Goal: Information Seeking & Learning: Check status

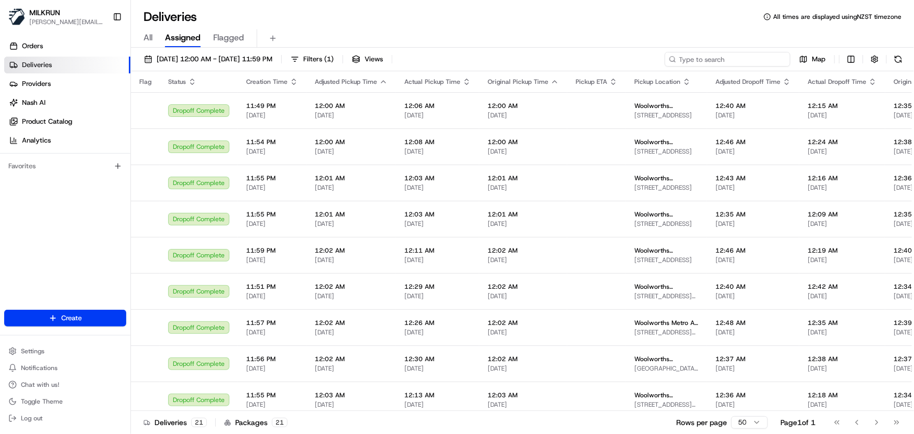
drag, startPoint x: 751, startPoint y: 59, endPoint x: 749, endPoint y: 3, distance: 56.6
click at [751, 54] on input at bounding box center [728, 59] width 126 height 15
paste input "[PERSON_NAME]"
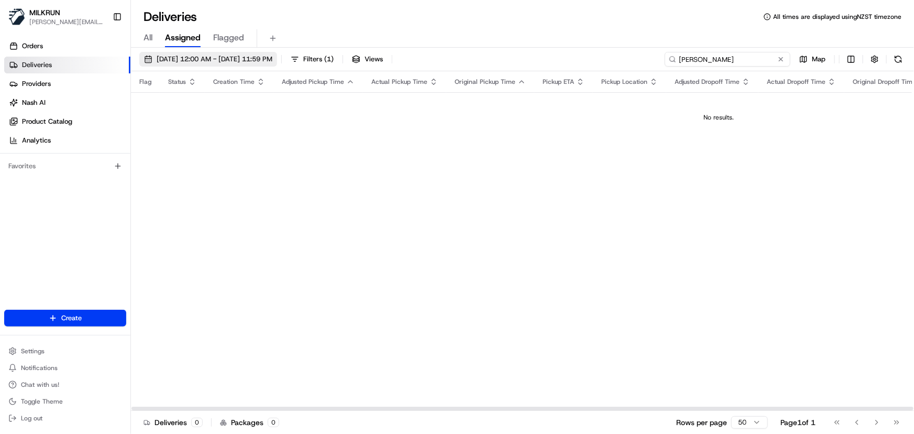
type input "[PERSON_NAME]"
click at [258, 54] on span "[DATE] 12:00 AM - [DATE] 11:59 PM" at bounding box center [215, 58] width 116 height 9
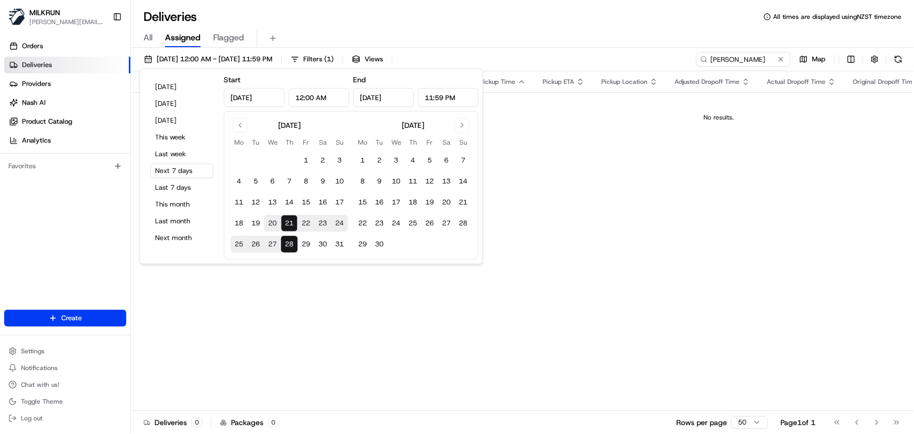
click at [275, 217] on button "20" at bounding box center [272, 223] width 17 height 17
type input "[DATE]"
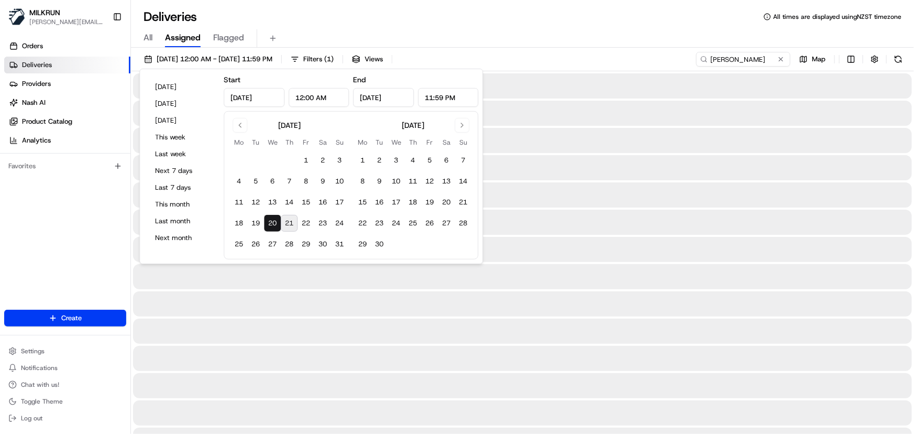
click at [275, 217] on button "20" at bounding box center [272, 223] width 17 height 17
drag, startPoint x: 762, startPoint y: 54, endPoint x: 772, endPoint y: 19, distance: 37.1
click at [762, 53] on input "[PERSON_NAME]" at bounding box center [728, 59] width 126 height 15
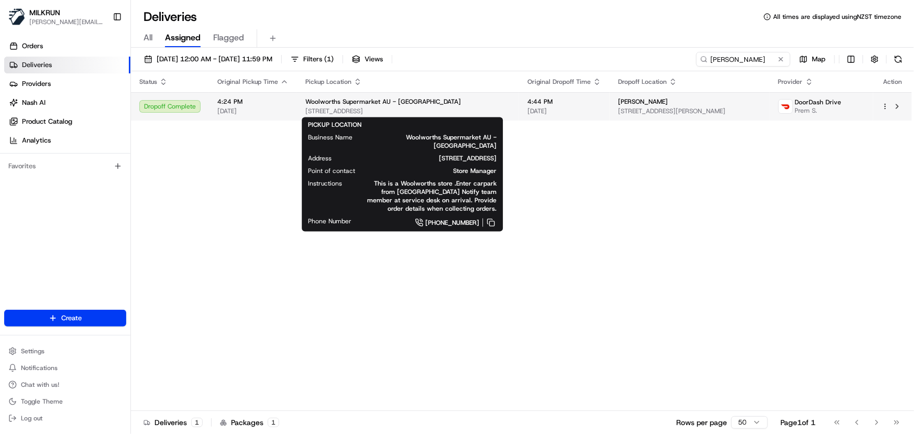
click at [420, 98] on span "Woolworths Supermarket AU - Mooroopna" at bounding box center [383, 101] width 156 height 8
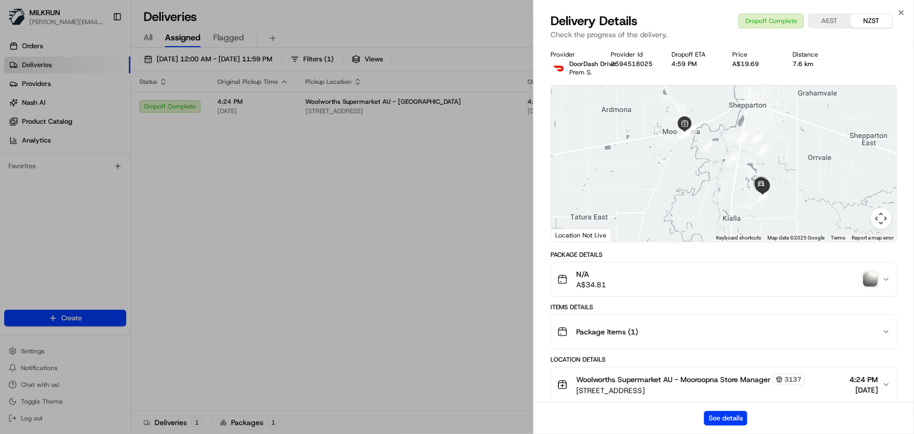
click at [875, 275] on img "button" at bounding box center [871, 279] width 15 height 15
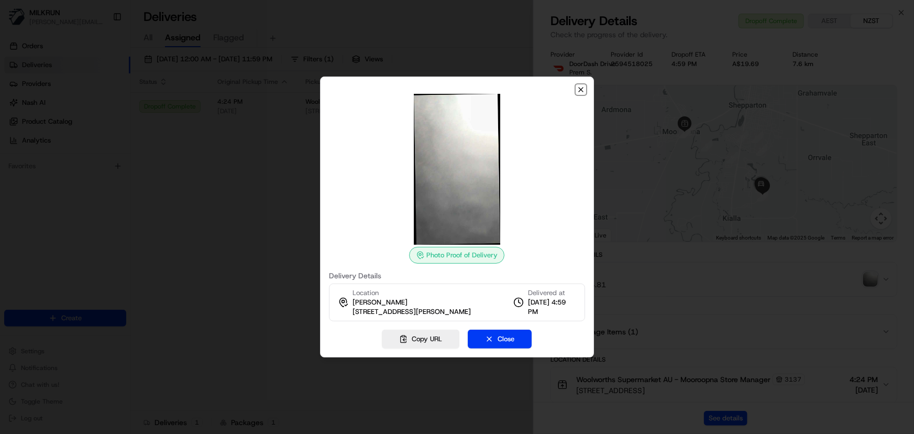
click at [579, 93] on icon "button" at bounding box center [581, 89] width 8 height 8
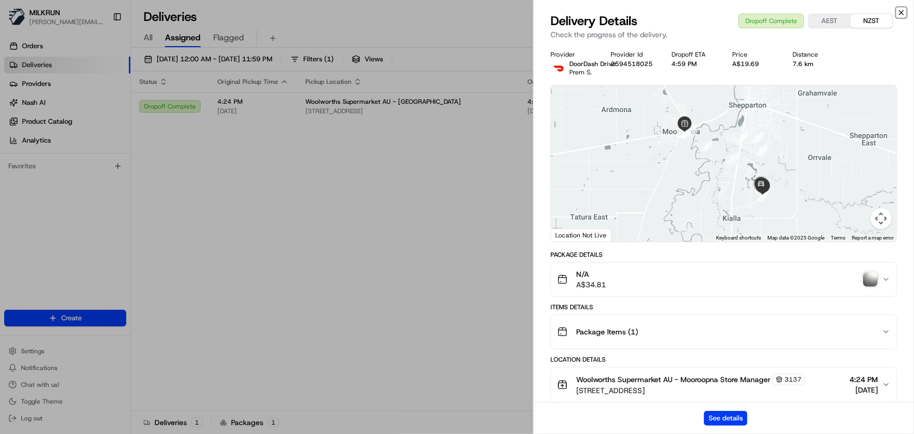
click at [903, 15] on icon "button" at bounding box center [902, 12] width 8 height 8
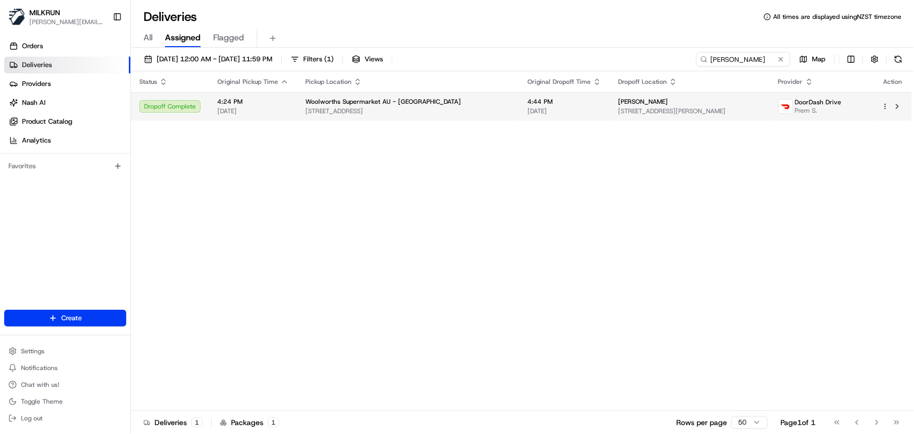
click at [399, 118] on td "Woolworths Supermarket AU - Mooroopna 91-101 Mclennan St, Mooroopna, VIC 3629, …" at bounding box center [408, 106] width 222 height 28
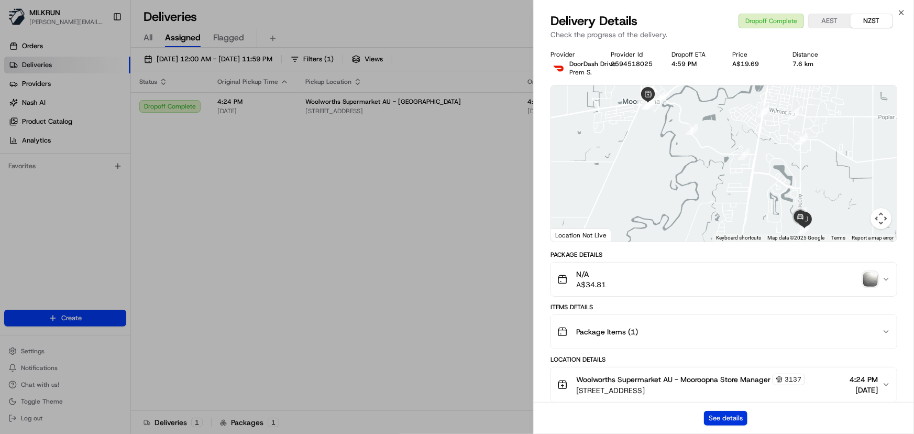
click at [715, 418] on button "See details" at bounding box center [725, 418] width 43 height 15
click at [903, 10] on icon "button" at bounding box center [902, 12] width 4 height 4
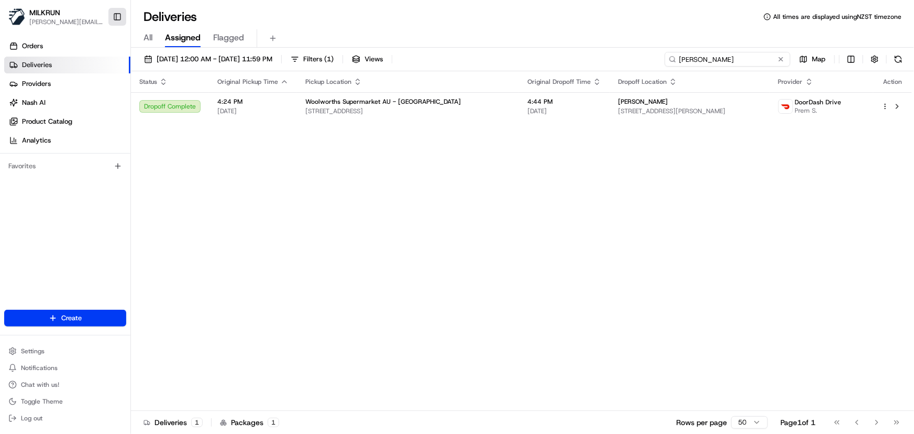
drag, startPoint x: 754, startPoint y: 60, endPoint x: 113, endPoint y: 15, distance: 642.5
click at [136, 15] on div "Deliveries All times are displayed using NZST timezone All Assigned Flagged 20/…" at bounding box center [522, 217] width 783 height 434
paste input "Aphrodite Madas"
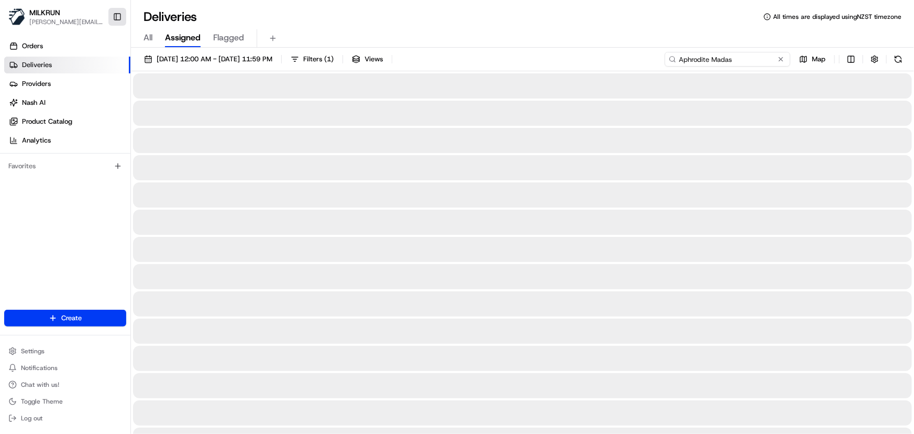
type input "Aphrodite Madas"
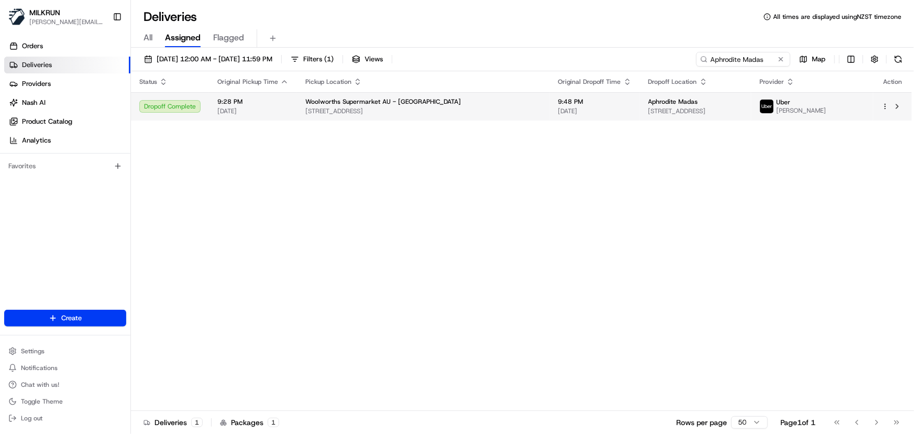
click at [424, 105] on div "Woolworths Supermarket AU - Caringbah" at bounding box center [423, 101] width 236 height 8
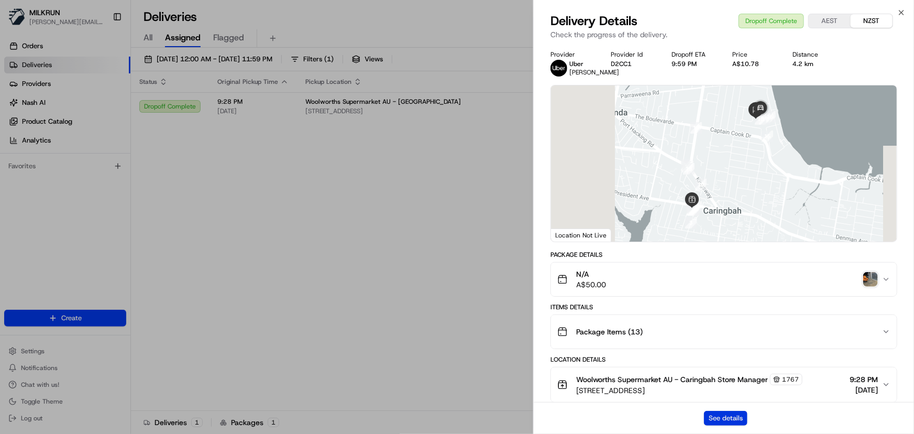
click at [713, 413] on button "See details" at bounding box center [725, 418] width 43 height 15
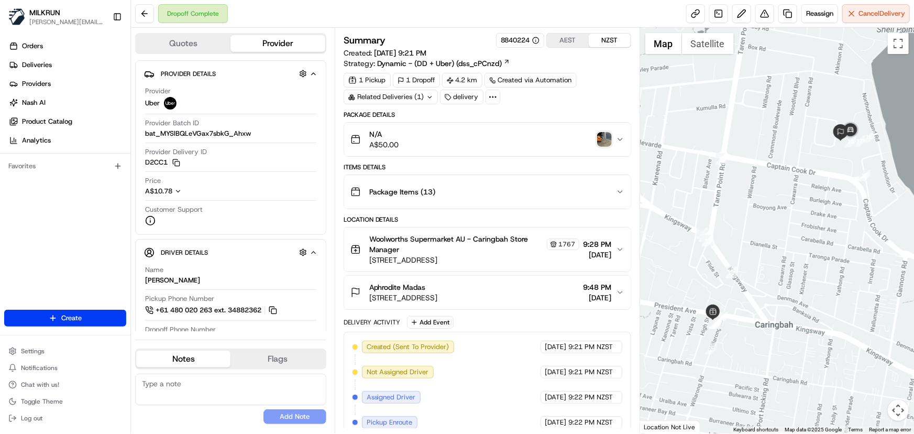
click at [603, 136] on img "button" at bounding box center [604, 139] width 15 height 15
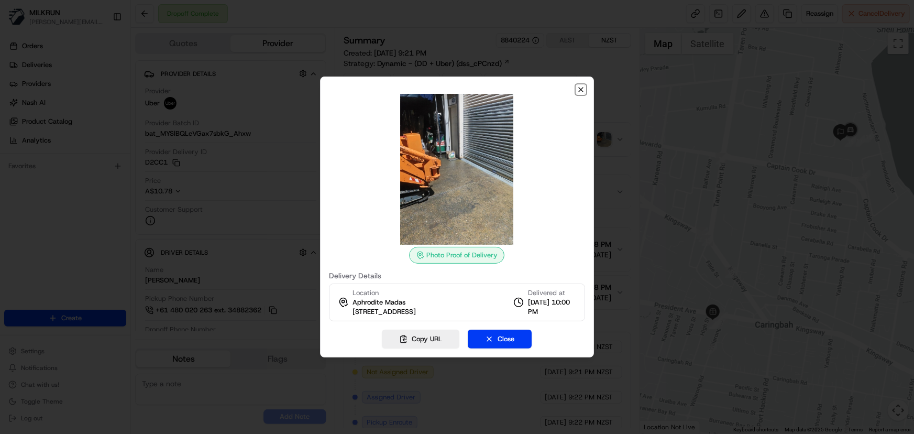
click at [583, 91] on icon "button" at bounding box center [581, 90] width 4 height 4
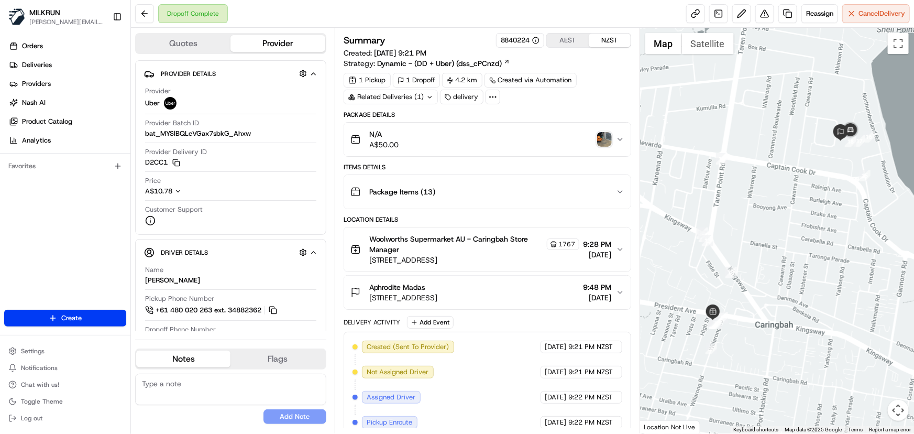
click at [501, 135] on div "N/A A$50.00" at bounding box center [484, 139] width 266 height 21
